Goal: Transaction & Acquisition: Purchase product/service

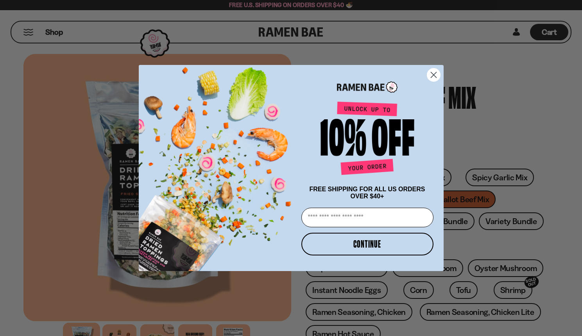
click at [433, 70] on circle "Close dialog" at bounding box center [433, 74] width 13 height 13
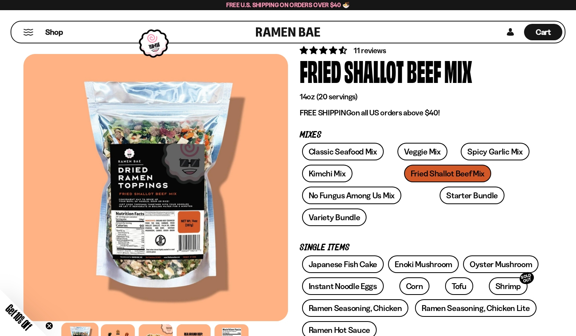
scroll to position [39, 0]
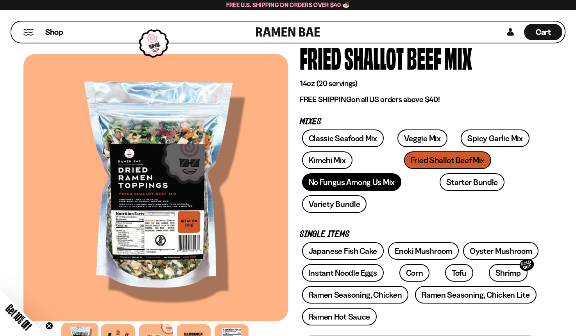
click at [369, 186] on link "No Fungus Among Us Mix" at bounding box center [351, 182] width 99 height 18
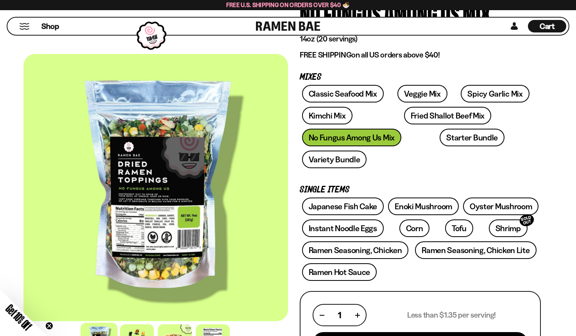
scroll to position [117, 0]
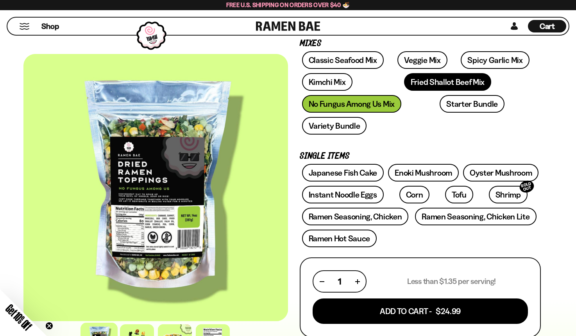
click at [404, 83] on link "Fried Shallot Beef Mix" at bounding box center [447, 82] width 87 height 18
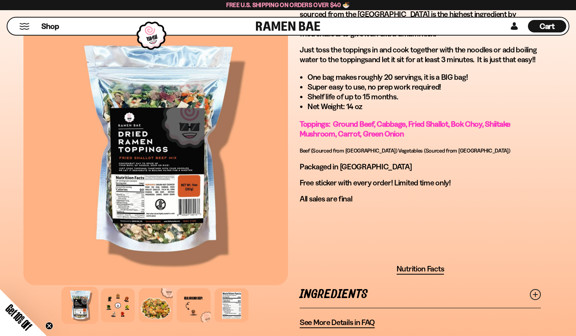
scroll to position [586, 0]
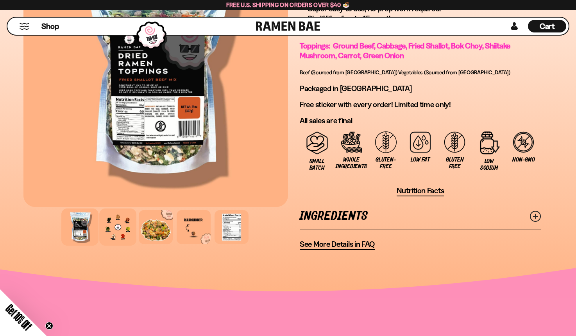
click at [113, 208] on div at bounding box center [117, 226] width 37 height 37
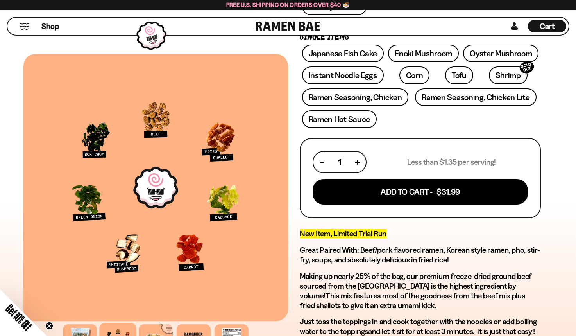
scroll to position [235, 0]
